Goal: Information Seeking & Learning: Find specific fact

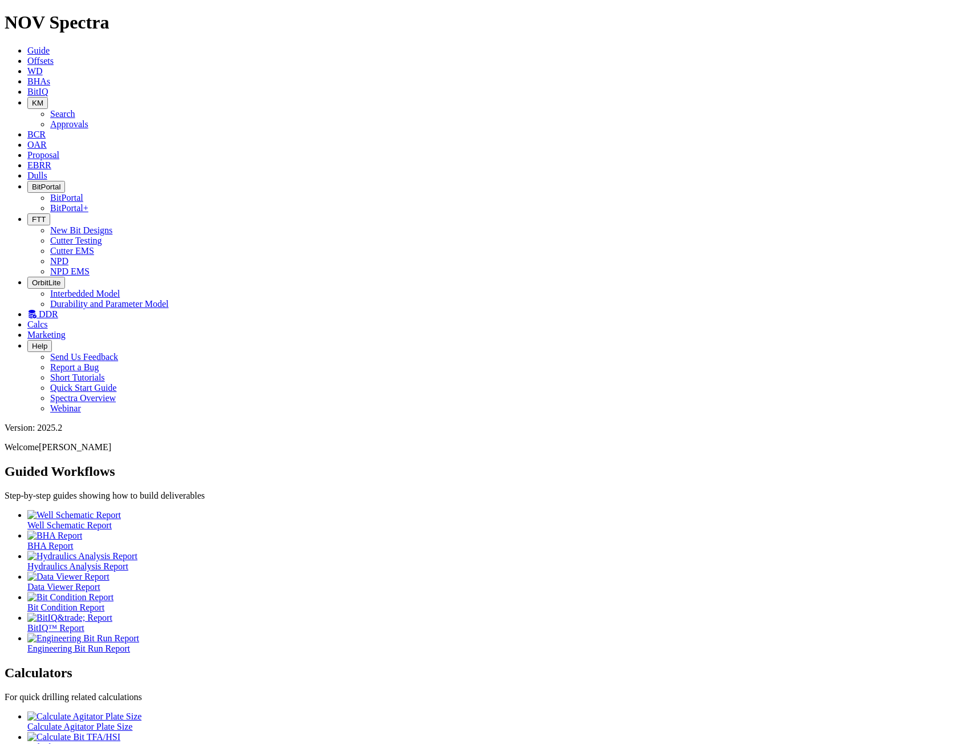
click at [43, 99] on span "KM" at bounding box center [37, 103] width 11 height 9
click at [75, 109] on link "Search" at bounding box center [62, 114] width 25 height 10
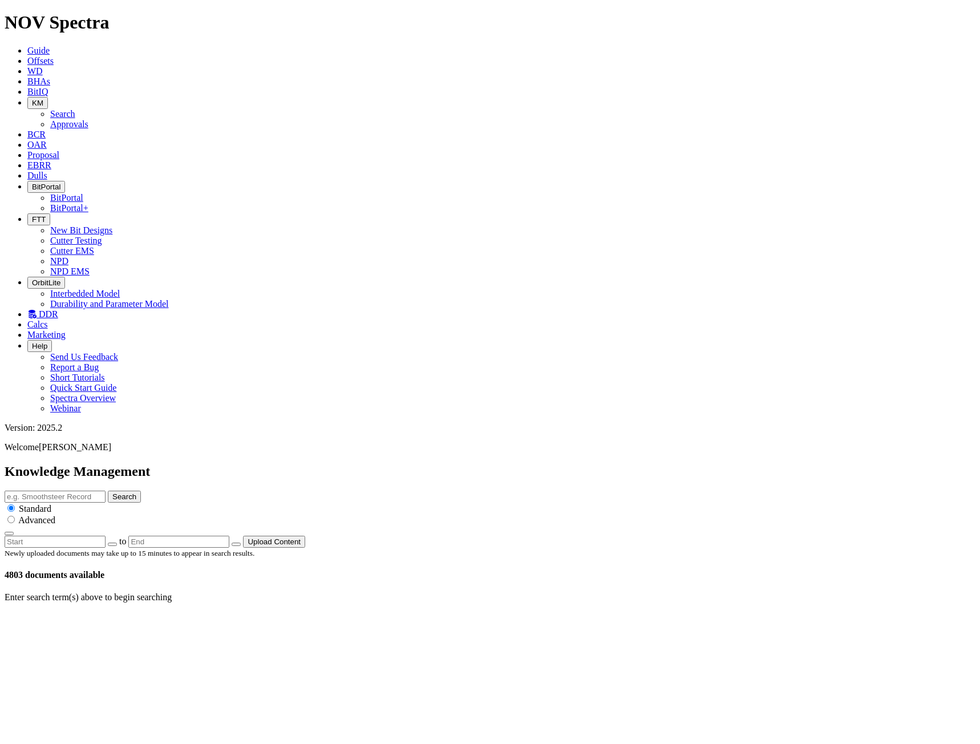
click at [106, 491] on input "text" at bounding box center [55, 497] width 101 height 12
type input "fc make"
click at [108, 491] on button "Search" at bounding box center [124, 497] width 33 height 12
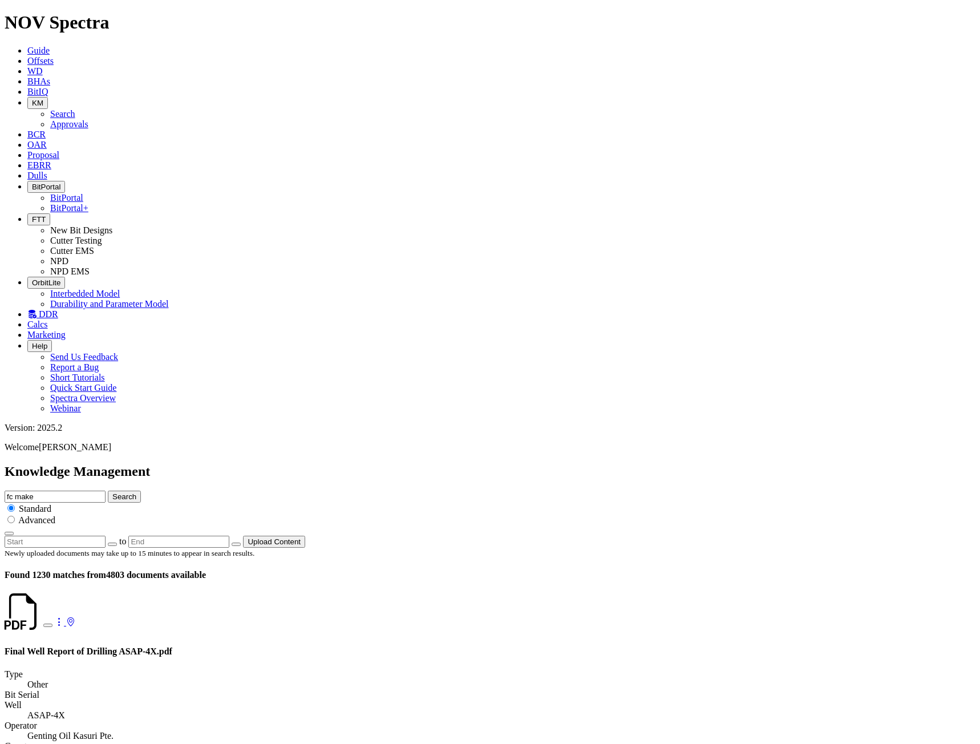
drag, startPoint x: 433, startPoint y: 59, endPoint x: 328, endPoint y: 56, distance: 105.6
click at [328, 464] on div "Knowledge Management fc make Search Standard Advanced to Upload Content" at bounding box center [490, 506] width 971 height 84
type input "make-up torque"
click at [108, 491] on button "Search" at bounding box center [124, 497] width 33 height 12
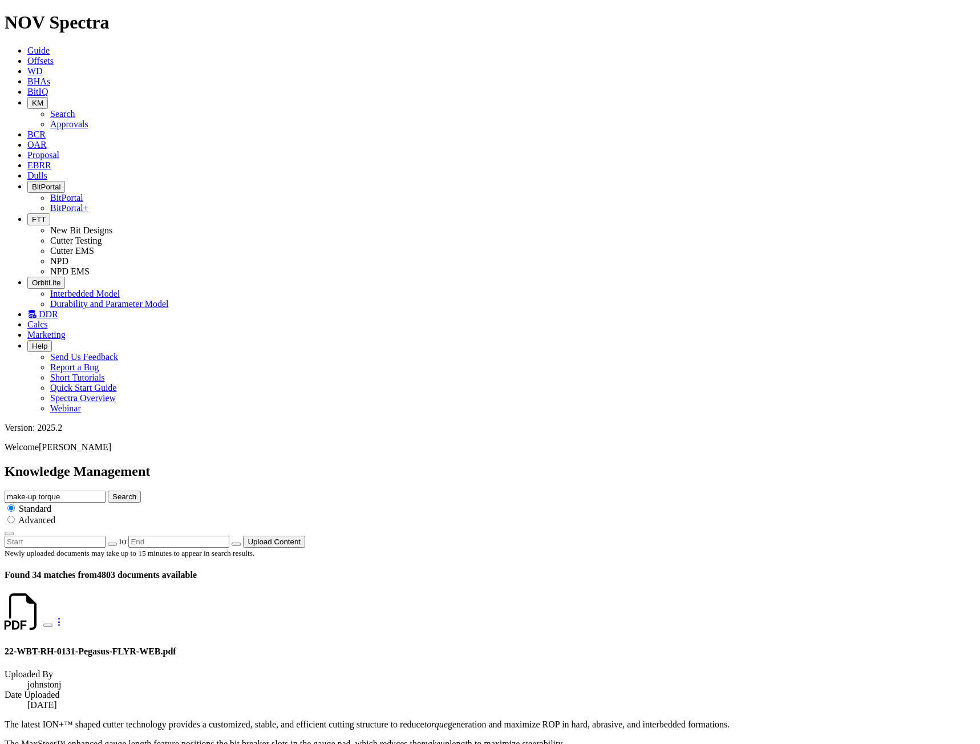
click at [15, 516] on input "radio" at bounding box center [10, 519] width 7 height 7
radio input "true"
radio input "false"
click at [9, 534] on icon "button" at bounding box center [9, 534] width 0 height 0
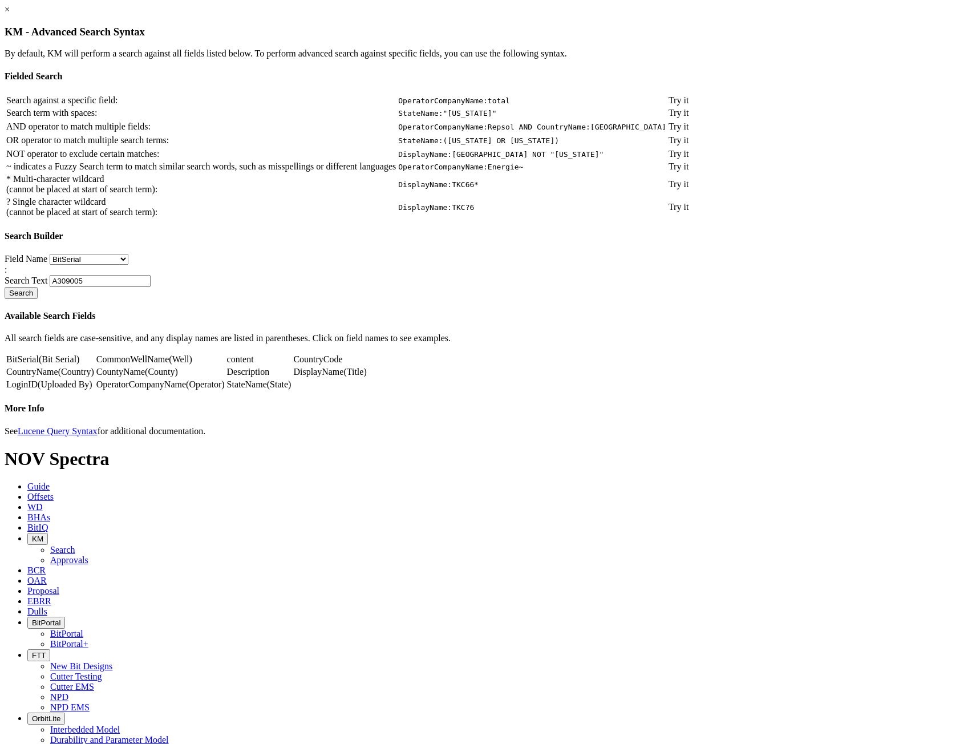
click at [38, 389] on link "LoginID" at bounding box center [21, 385] width 31 height 10
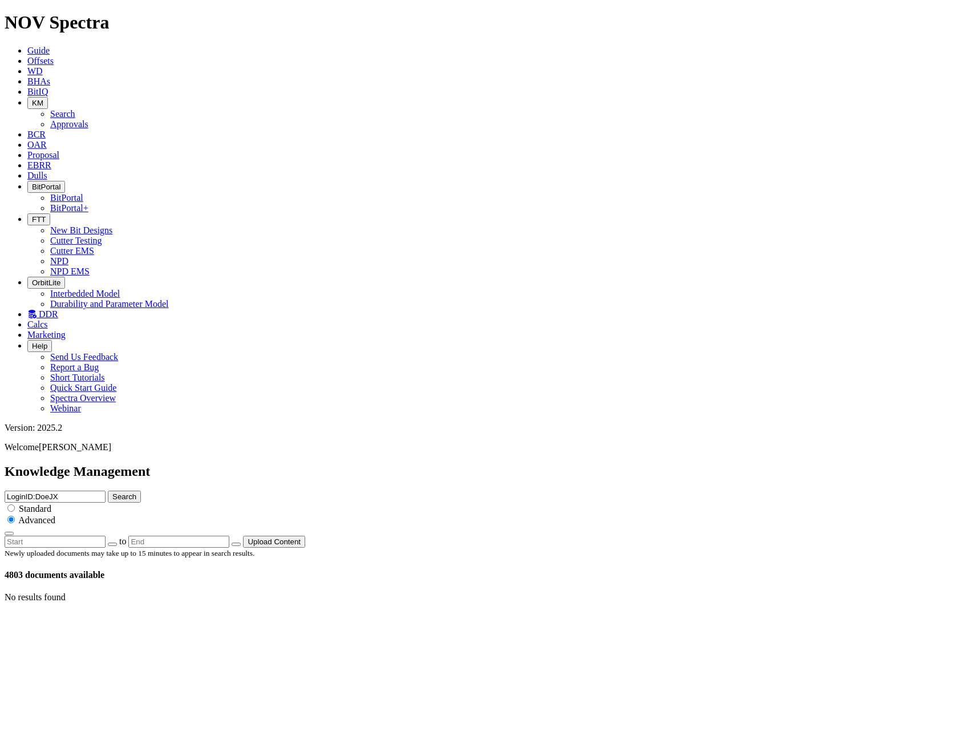
click at [106, 491] on input "LoginID:DoeJX" at bounding box center [55, 497] width 101 height 12
type input "LoginID:williams"
click at [108, 491] on button "Search" at bounding box center [124, 497] width 33 height 12
click at [106, 491] on input "LoginID:williams" at bounding box center [55, 497] width 101 height 12
type input "LoginID:williamss"
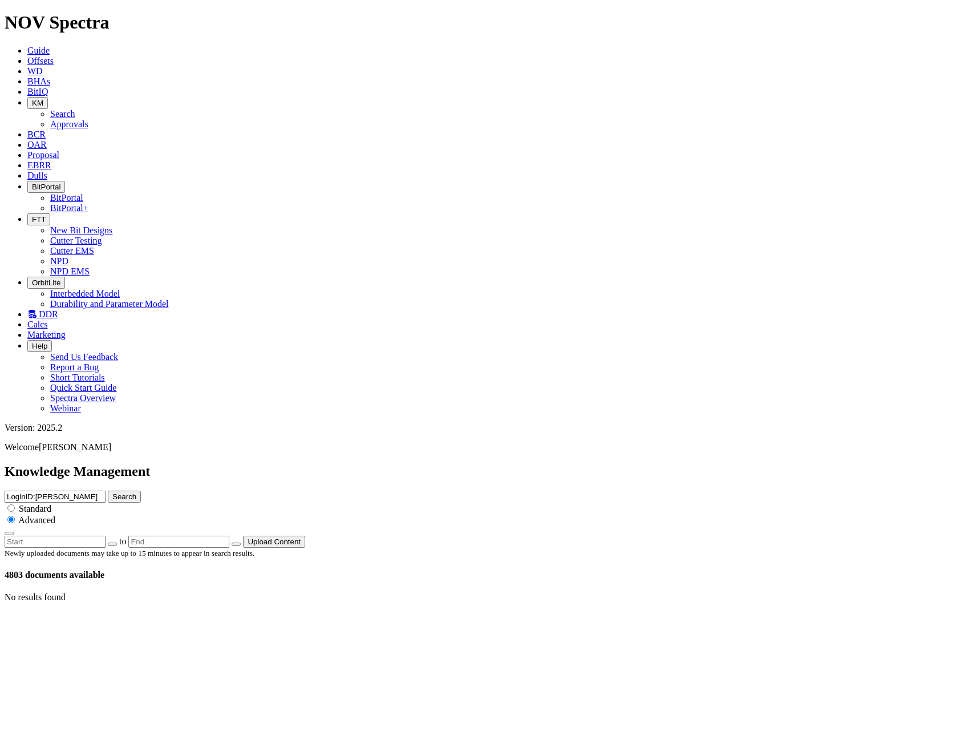
click at [108, 491] on button "Search" at bounding box center [124, 497] width 33 height 12
click at [106, 491] on input "LoginID:williamss" at bounding box center [55, 497] width 101 height 12
type input "LoginID:williasx"
click at [141, 491] on button "Search" at bounding box center [124, 497] width 33 height 12
click at [106, 491] on input "LoginID:williasx" at bounding box center [55, 497] width 101 height 12
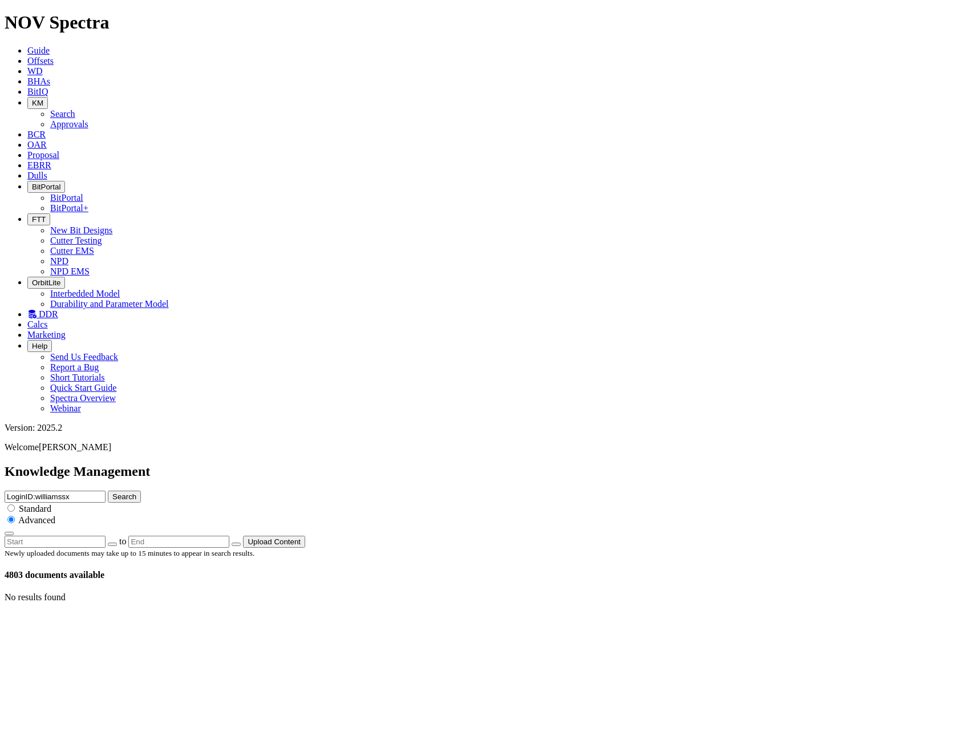
type input "LoginID:williamssx"
click at [108, 491] on button "Search" at bounding box center [124, 497] width 33 height 12
click at [106, 491] on input "LoginID:williamssx" at bounding box center [55, 497] width 101 height 12
type input "LoginID:williamsx"
click at [141, 491] on button "Search" at bounding box center [124, 497] width 33 height 12
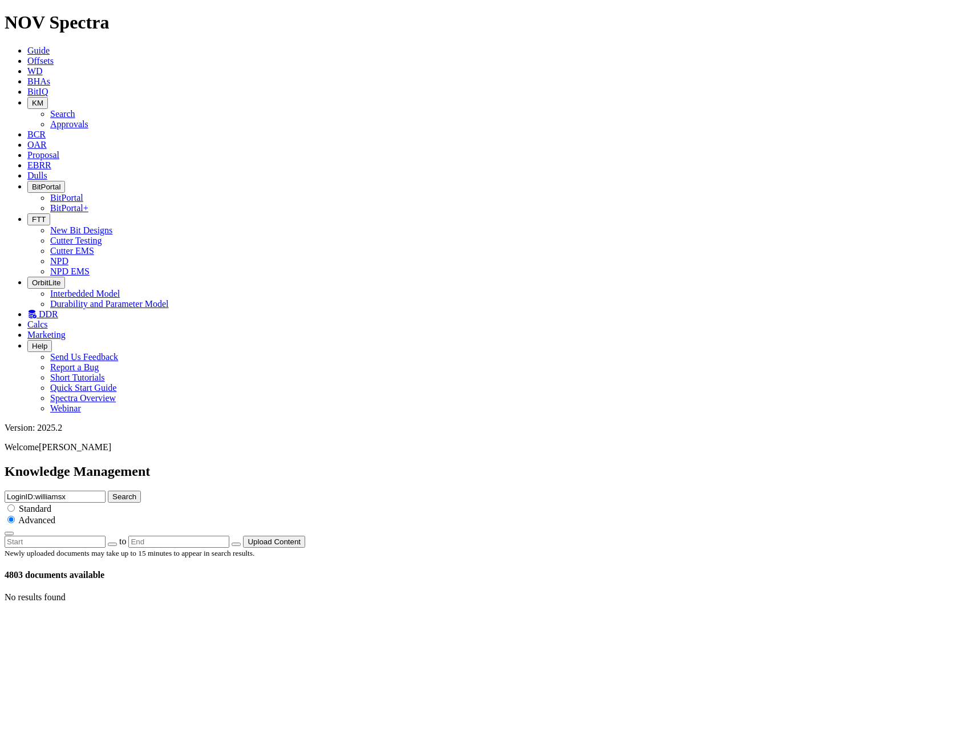
drag, startPoint x: 461, startPoint y: 59, endPoint x: 170, endPoint y: 55, distance: 291.7
click at [170, 464] on div "Knowledge Management LoginID:williamsx Search Standard Advanced to Upload Conte…" at bounding box center [490, 506] width 971 height 84
type input "guidance"
click at [141, 491] on button "Search" at bounding box center [124, 497] width 33 height 12
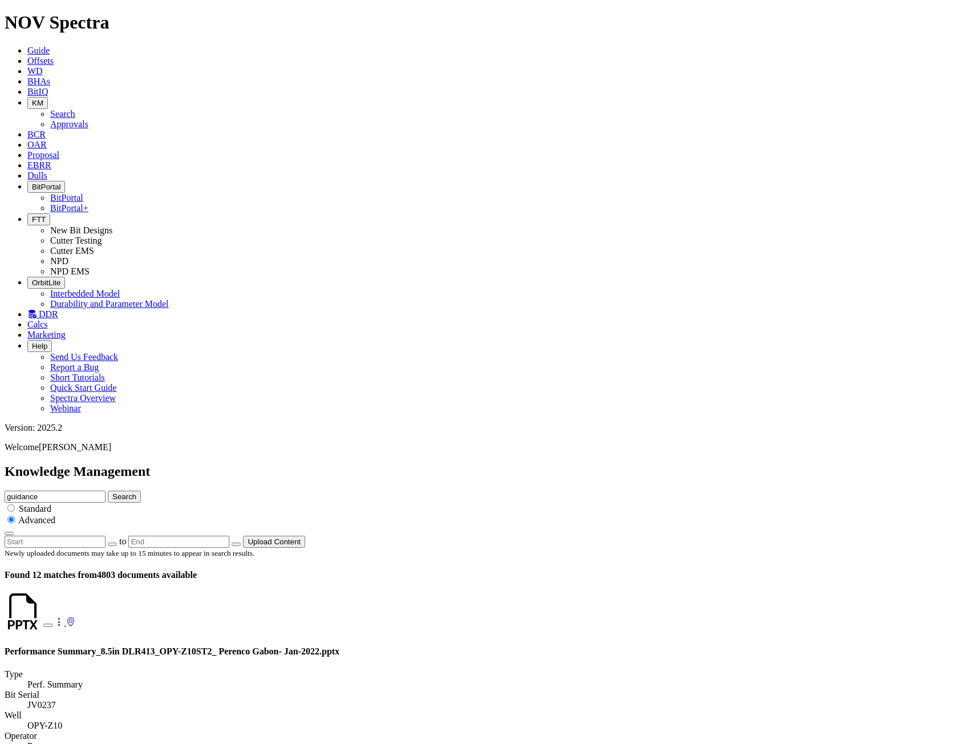
scroll to position [1594, 0]
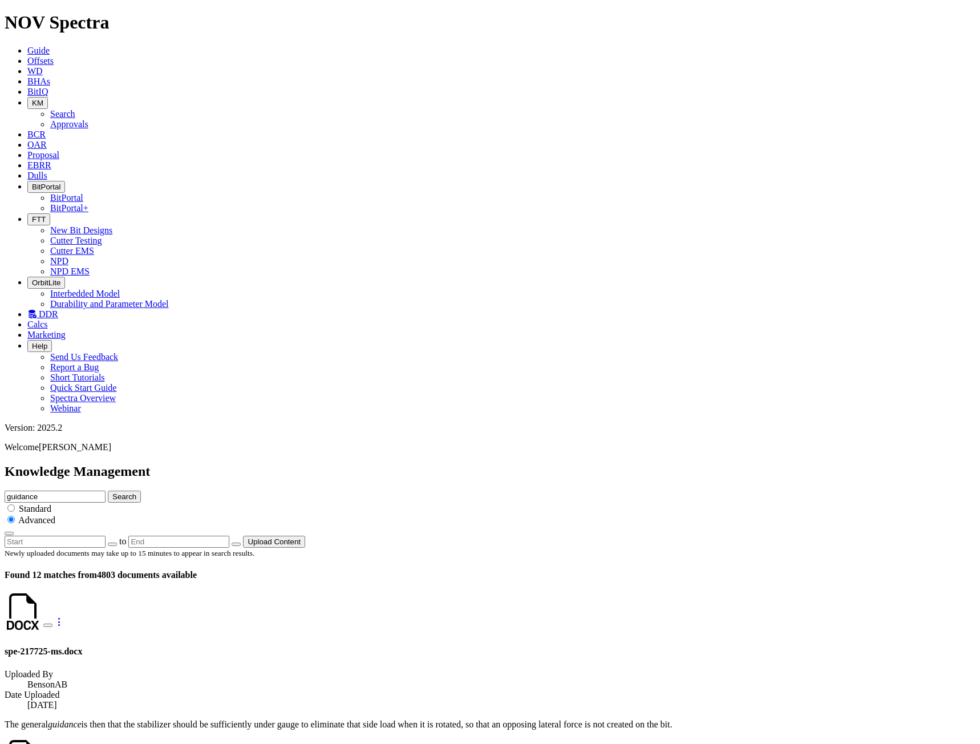
drag, startPoint x: 429, startPoint y: 52, endPoint x: 307, endPoint y: 59, distance: 122.3
click at [312, 464] on div "Knowledge Management guidance Search Standard Advanced to Upload Content" at bounding box center [490, 506] width 971 height 84
click at [48, 97] on button "KM" at bounding box center [37, 103] width 21 height 12
click at [88, 119] on link "Approvals" at bounding box center [69, 124] width 38 height 10
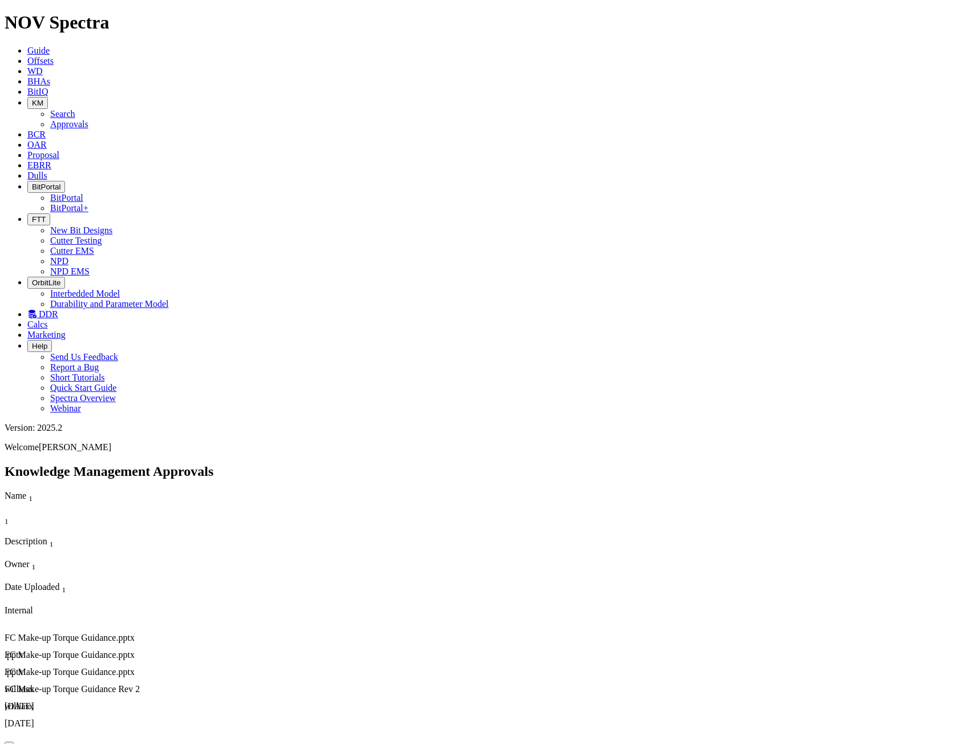
click at [48, 97] on button "KM" at bounding box center [37, 103] width 21 height 12
click at [32, 99] on icon "button" at bounding box center [32, 103] width 0 height 9
click at [75, 109] on link "Search" at bounding box center [62, 114] width 25 height 10
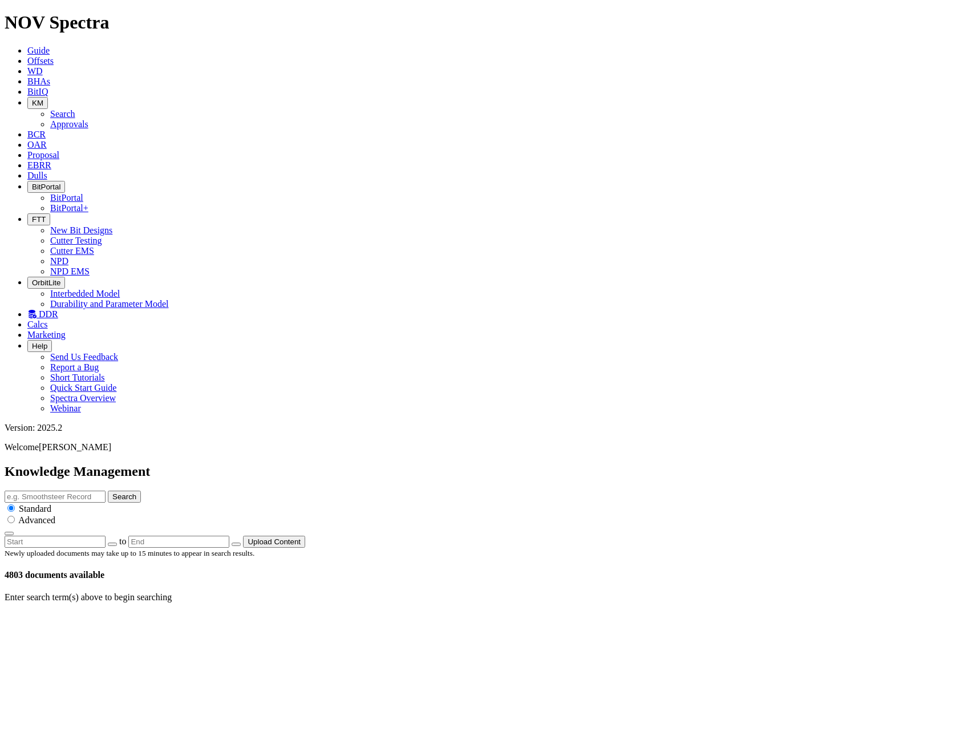
click at [305, 536] on button "Upload Content" at bounding box center [274, 542] width 62 height 12
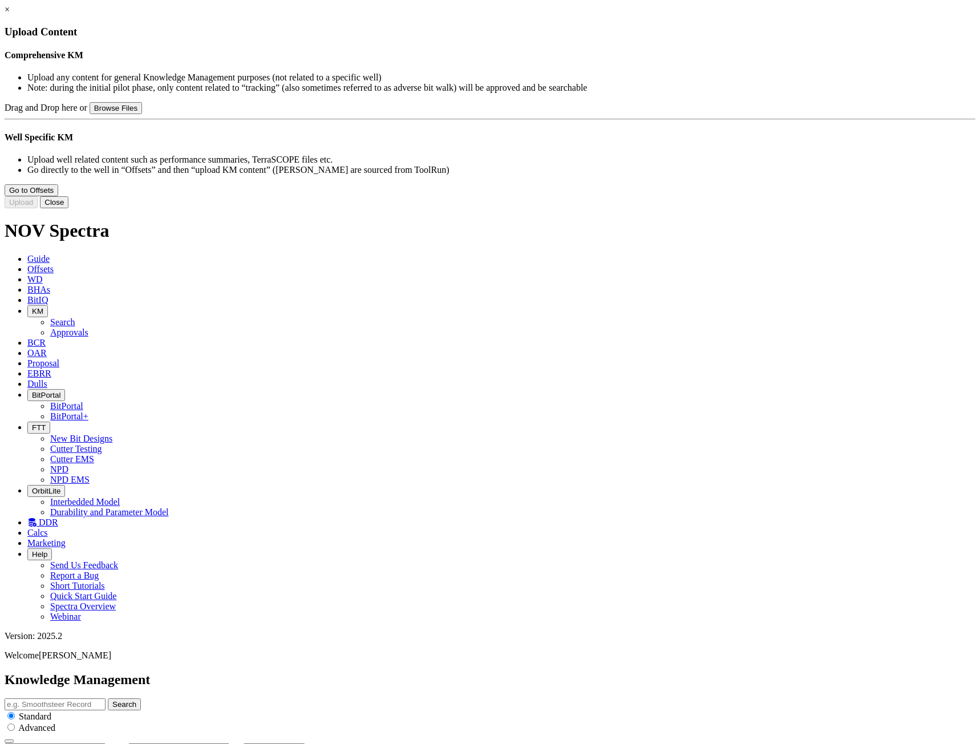
click at [68, 208] on button "Close" at bounding box center [54, 202] width 29 height 12
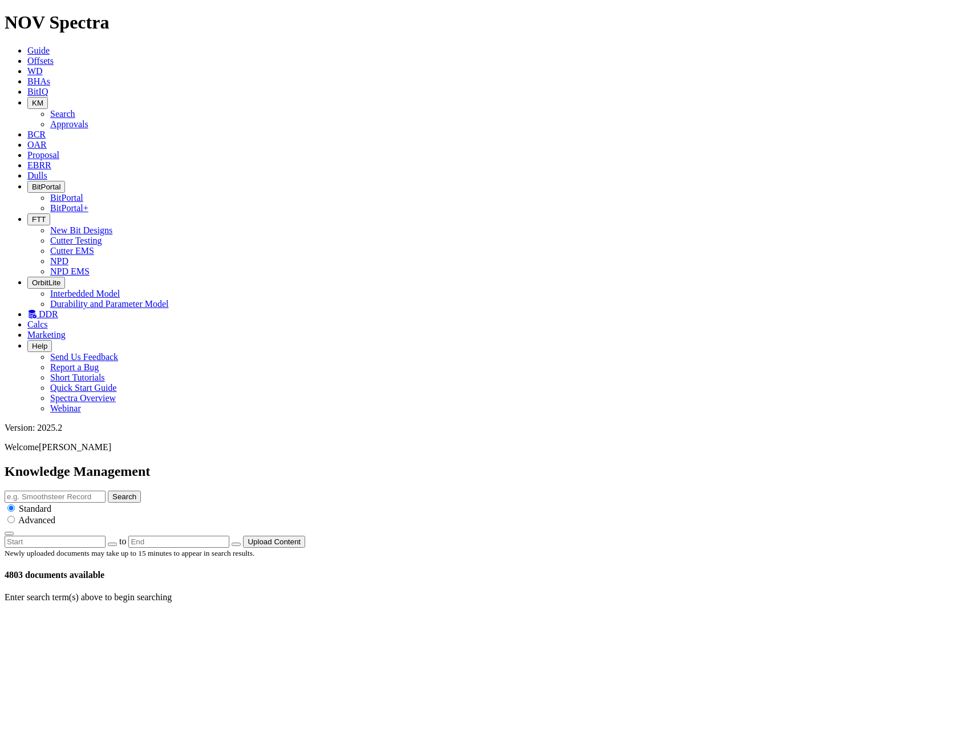
click at [48, 97] on button "KM" at bounding box center [37, 103] width 21 height 12
click at [88, 119] on link "Approvals" at bounding box center [69, 124] width 38 height 10
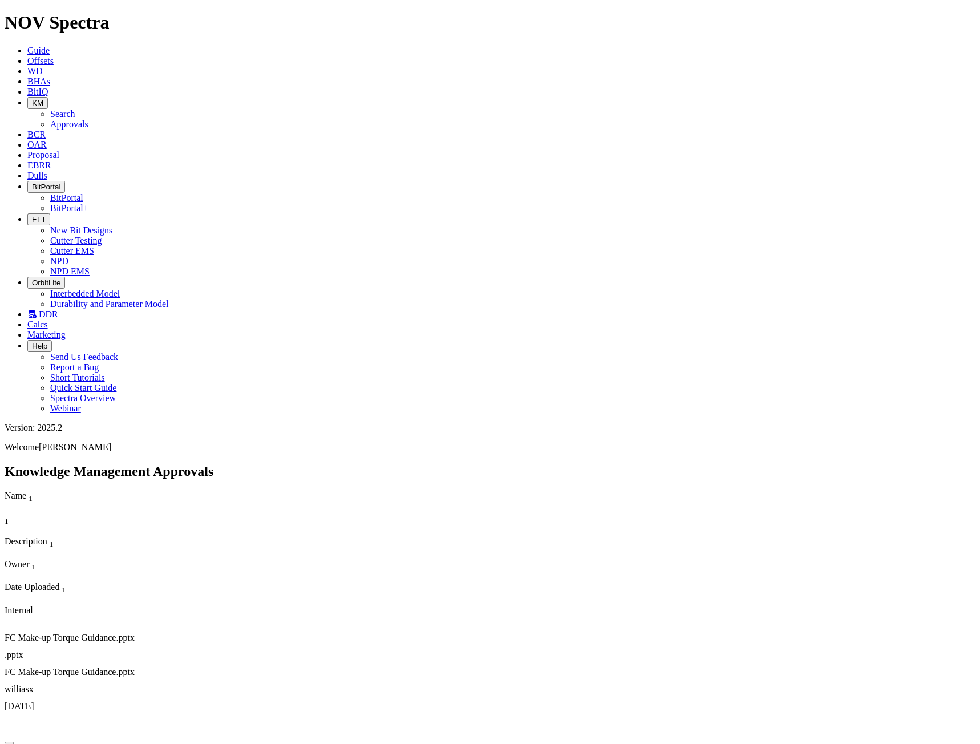
click at [43, 99] on span "KM" at bounding box center [37, 103] width 11 height 9
click at [75, 109] on link "Search" at bounding box center [62, 114] width 25 height 10
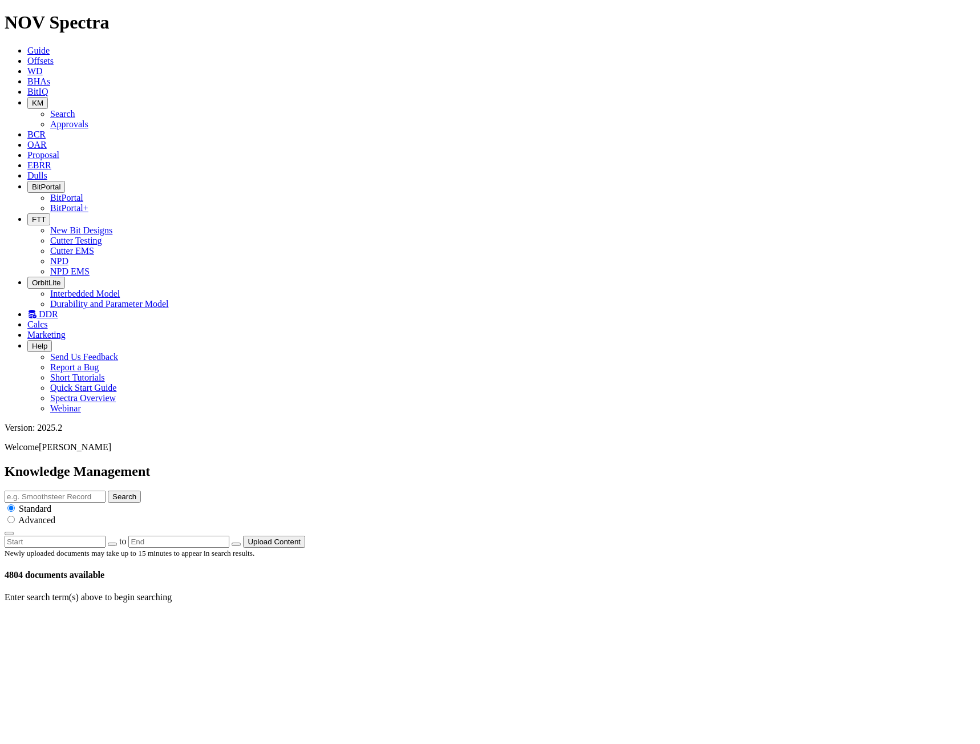
click at [106, 491] on input "text" at bounding box center [55, 497] width 101 height 12
type input "fc make-up"
click at [108, 491] on button "Search" at bounding box center [124, 497] width 33 height 12
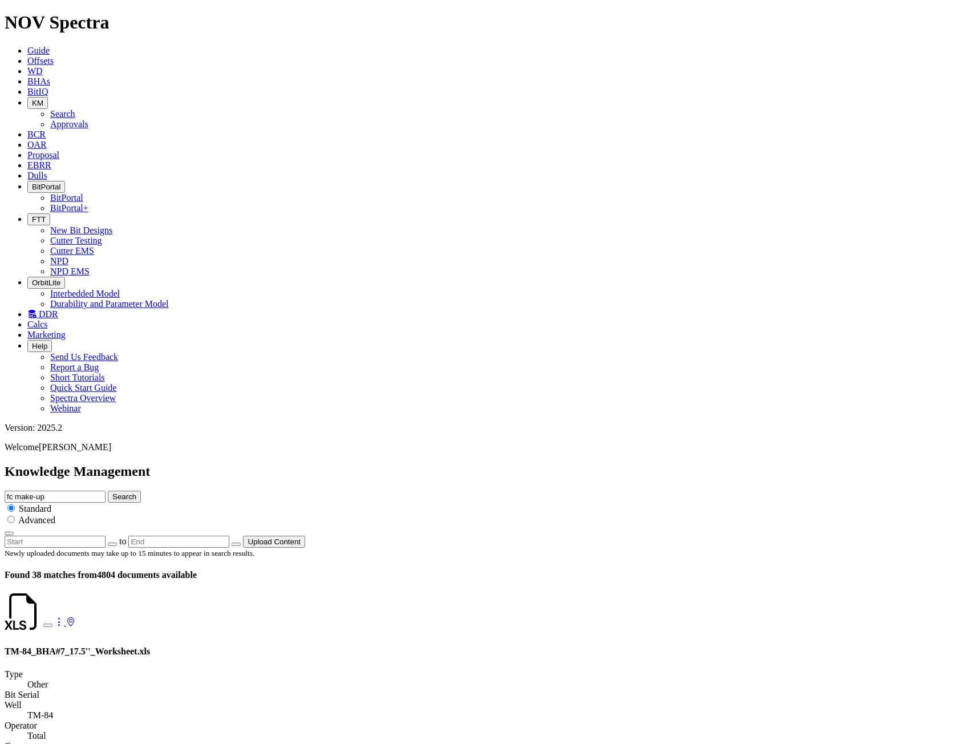
drag, startPoint x: 442, startPoint y: 59, endPoint x: 220, endPoint y: 57, distance: 222.0
click at [225, 464] on div "Knowledge Management fc make-up Search Standard Advanced to Upload Content" at bounding box center [490, 506] width 971 height 84
type input "torque"
click at [108, 491] on button "Search" at bounding box center [124, 497] width 33 height 12
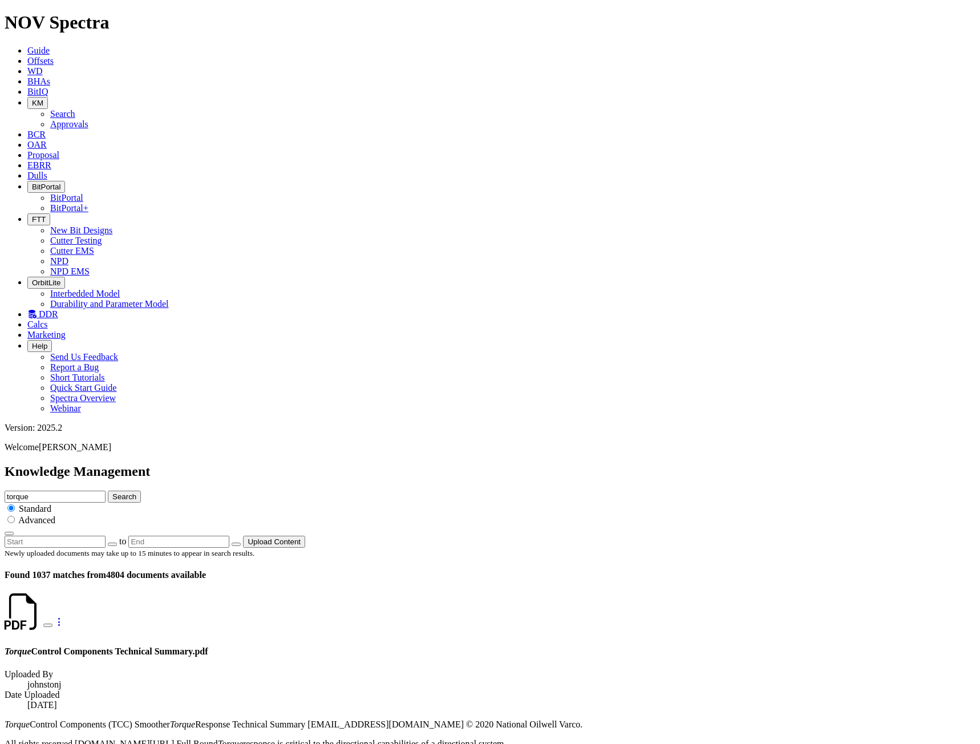
drag, startPoint x: 426, startPoint y: 60, endPoint x: 302, endPoint y: 62, distance: 123.9
click at [302, 464] on div "Knowledge Management torque Search Standard Advanced to Upload Content" at bounding box center [490, 506] width 971 height 84
type input "fc make-up"
click at [108, 491] on button "Search" at bounding box center [124, 497] width 33 height 12
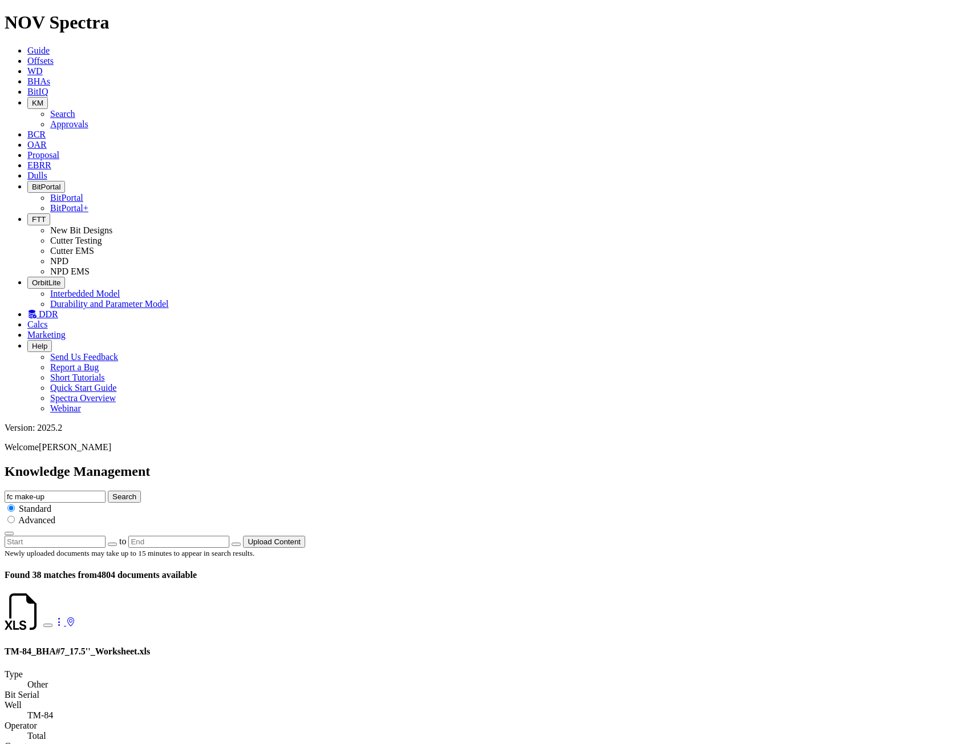
scroll to position [2737, 0]
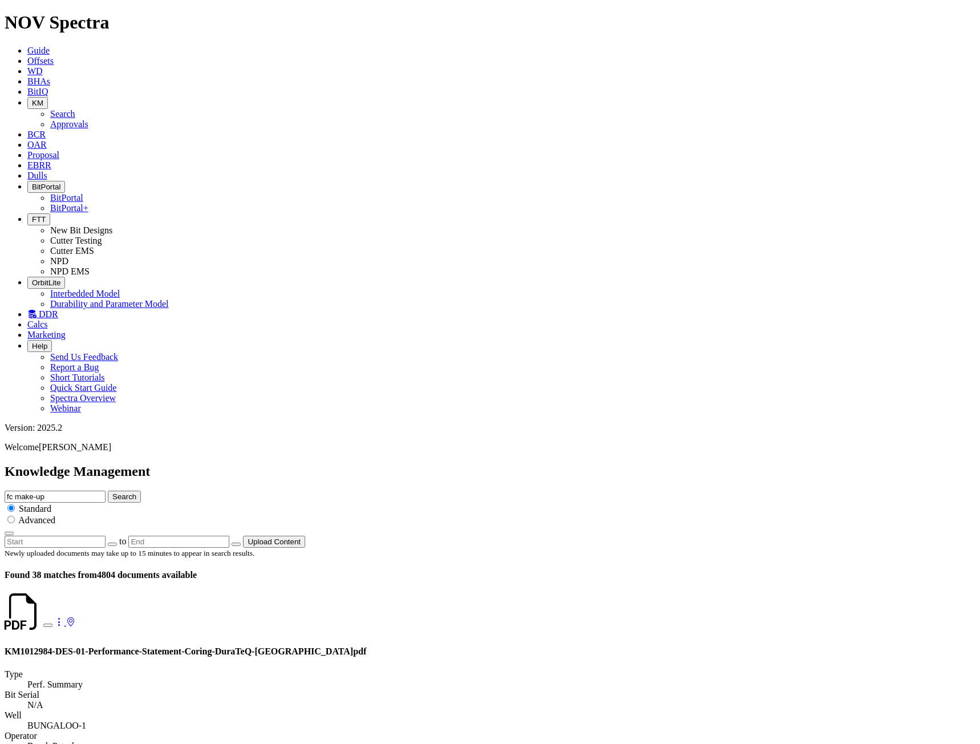
click at [106, 491] on input "fc make-up" at bounding box center [55, 497] width 101 height 12
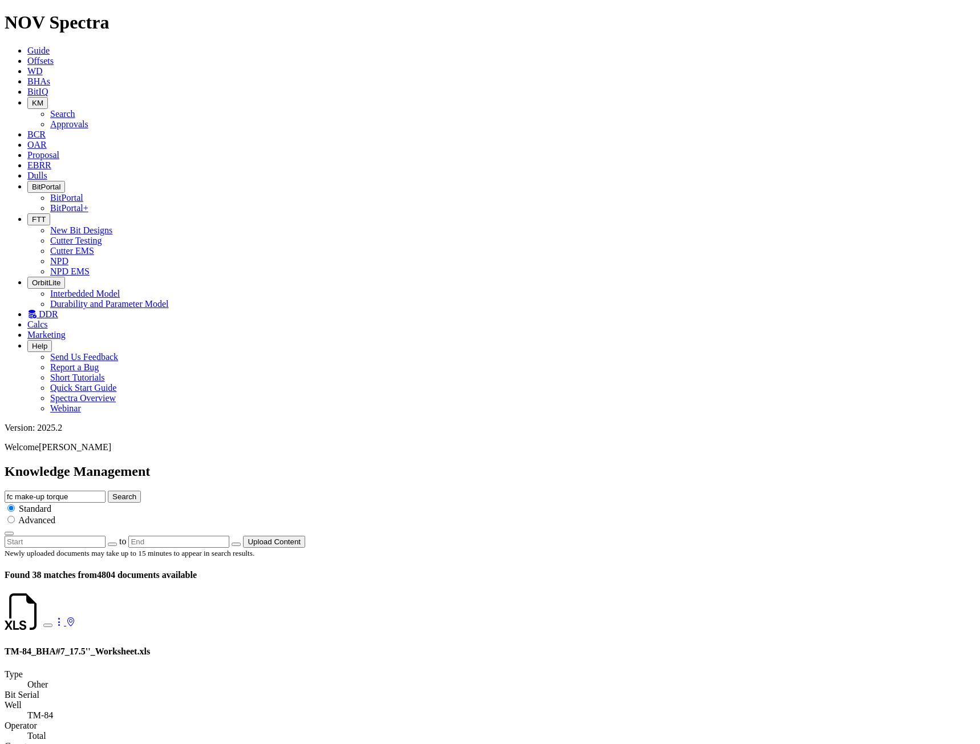
type input "fc make-up torque"
click at [108, 491] on button "Search" at bounding box center [124, 497] width 33 height 12
click at [106, 491] on input "fc make-up torque" at bounding box center [55, 497] width 101 height 12
type input "fc make up torque"
click at [108, 491] on button "Search" at bounding box center [124, 497] width 33 height 12
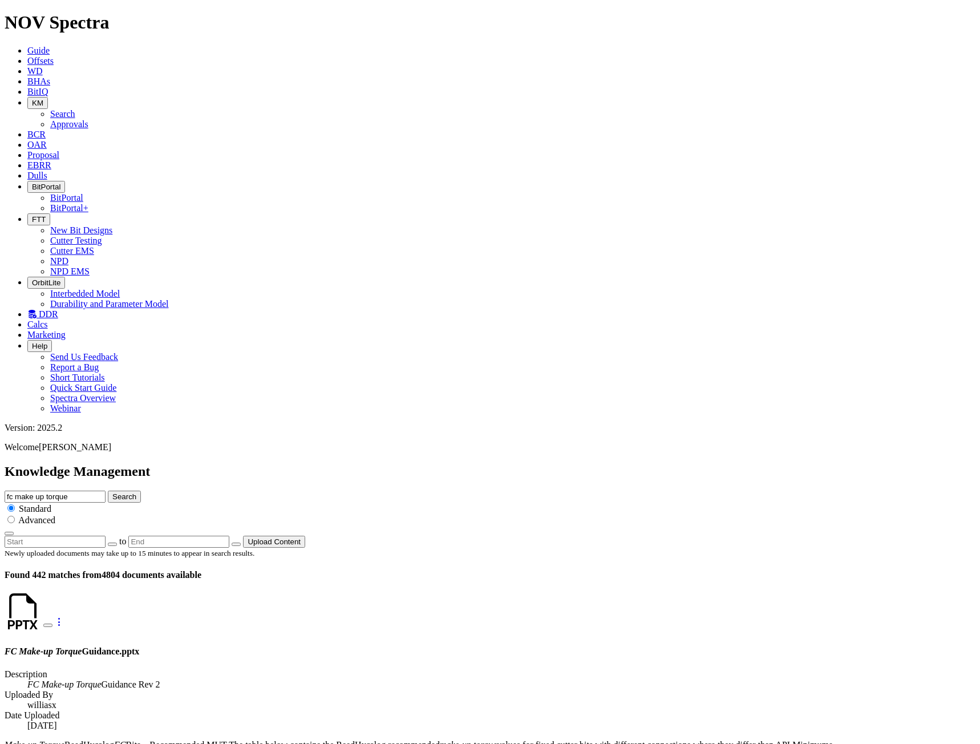
click at [106, 491] on input "fc make up torque" at bounding box center [55, 497] width 101 height 12
type input "fc makeup torque"
click at [108, 491] on button "Search" at bounding box center [124, 497] width 33 height 12
drag, startPoint x: 421, startPoint y: 61, endPoint x: 392, endPoint y: 60, distance: 29.1
click at [106, 491] on input "fc makeup torque" at bounding box center [55, 497] width 101 height 12
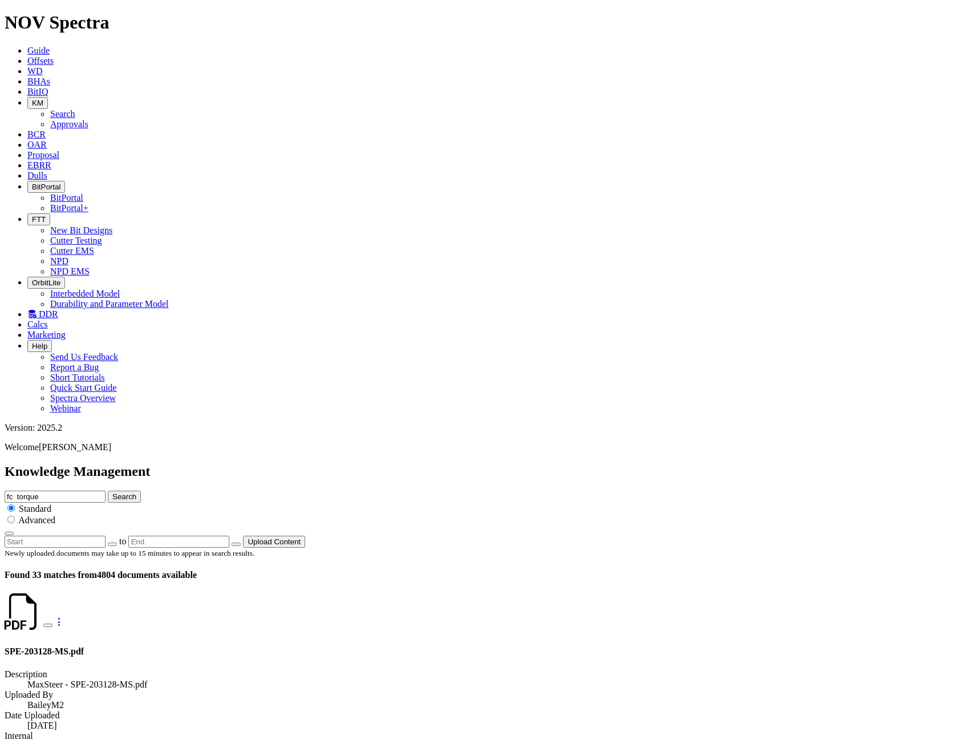
type input "fc torque"
click at [108, 491] on button "Search" at bounding box center [124, 497] width 33 height 12
click at [106, 491] on input "fc torque" at bounding box center [55, 497] width 101 height 12
type input "fc torque"
click at [141, 491] on button "Search" at bounding box center [124, 497] width 33 height 12
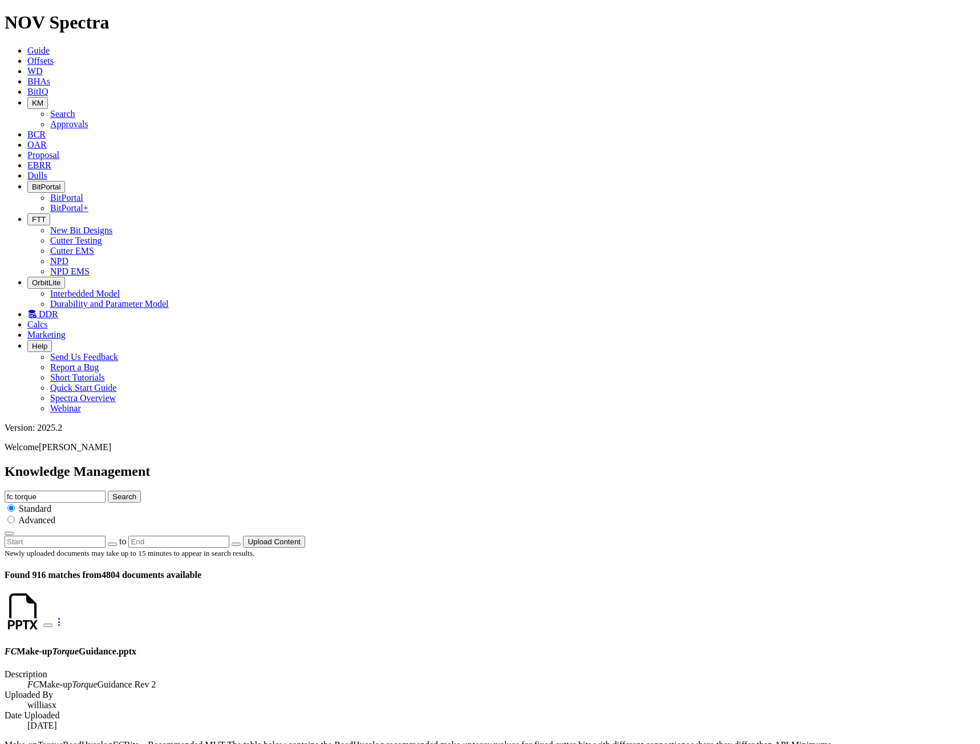
click at [15, 516] on input "radio" at bounding box center [10, 519] width 7 height 7
radio input "true"
radio input "false"
click at [9, 534] on icon "button" at bounding box center [9, 534] width 0 height 0
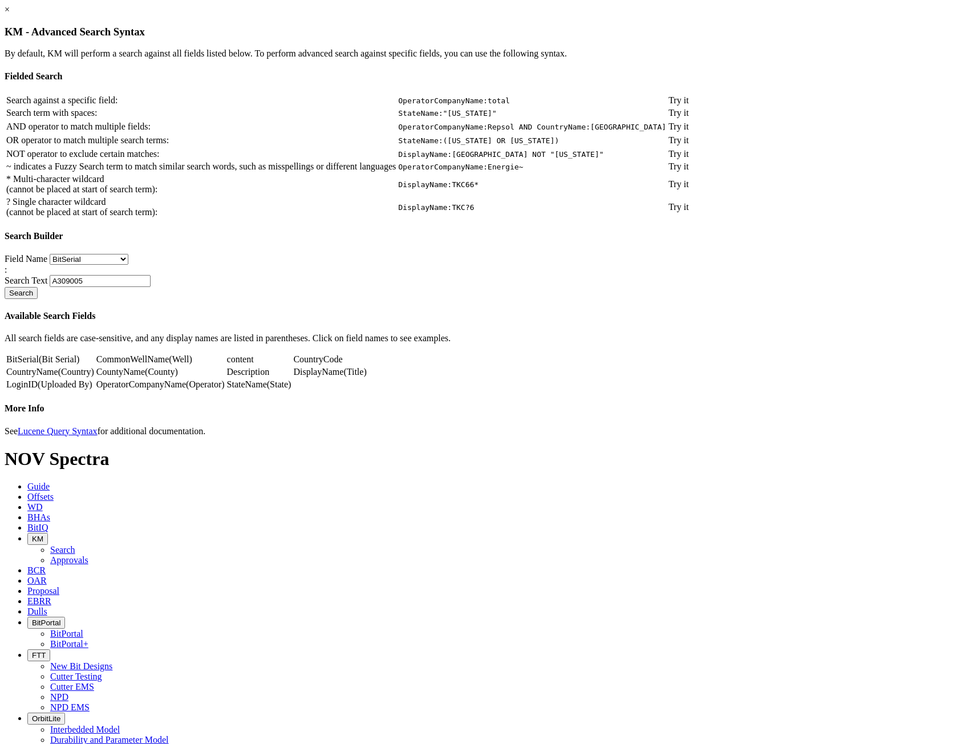
click at [38, 389] on link "LoginID" at bounding box center [21, 385] width 31 height 10
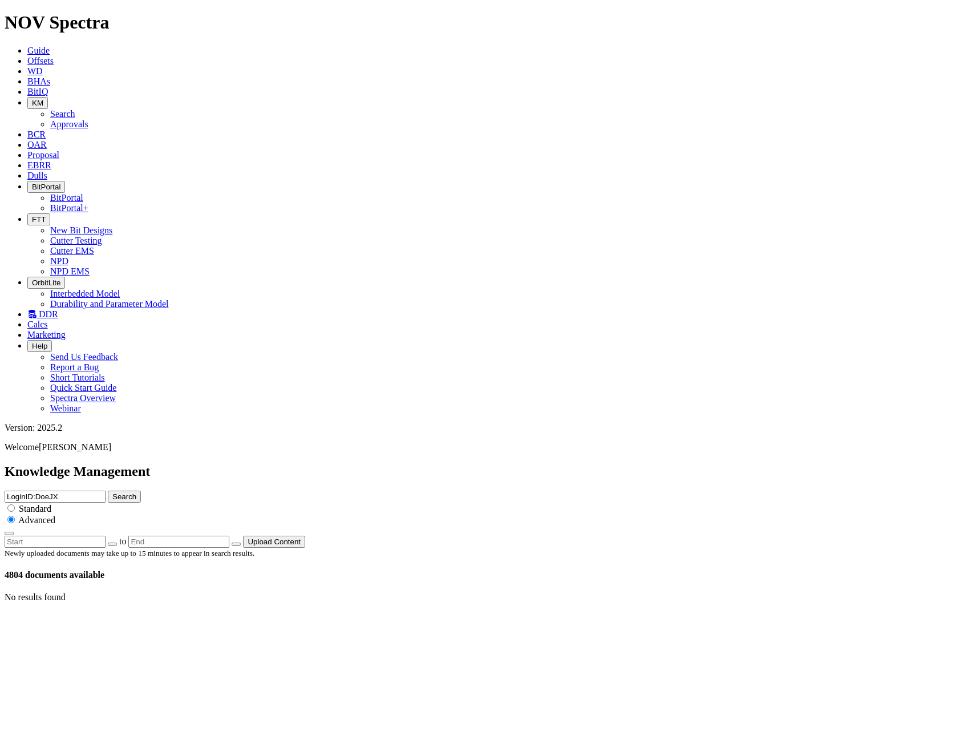
click at [106, 491] on input "LoginID:DoeJX" at bounding box center [55, 497] width 101 height 12
type input "LoginID:williasx"
click at [108, 491] on button "Search" at bounding box center [124, 497] width 33 height 12
